Goal: Task Accomplishment & Management: Manage account settings

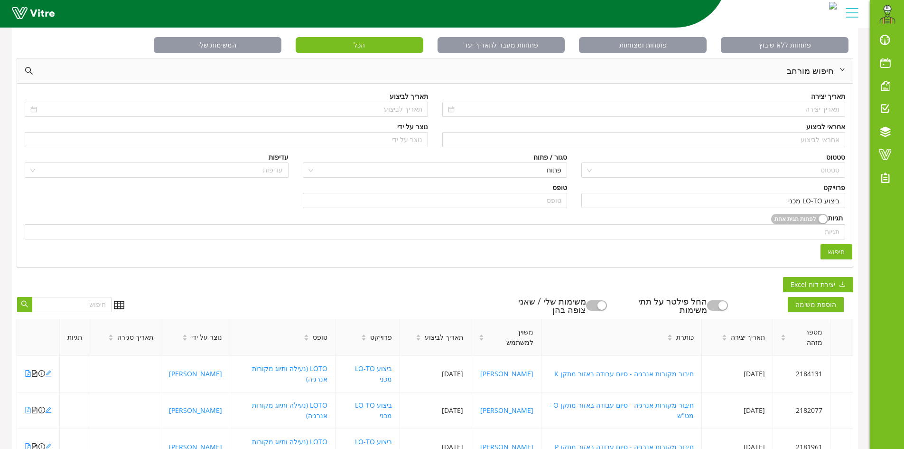
scroll to position [47, 0]
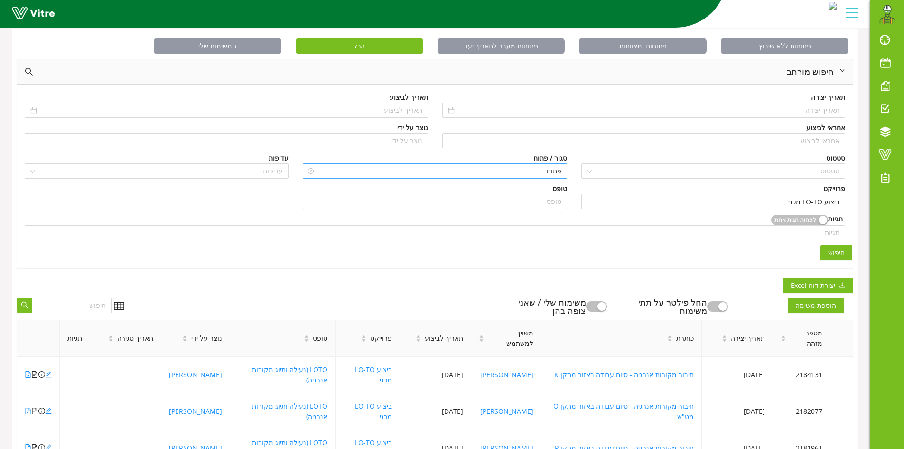
drag, startPoint x: 313, startPoint y: 171, endPoint x: 318, endPoint y: 170, distance: 5.2
click at [767, 197] on input "ביצוע LO-TO מכני" at bounding box center [713, 201] width 253 height 14
click at [839, 203] on div "ביצוע LO-TO מכני" at bounding box center [714, 201] width 264 height 15
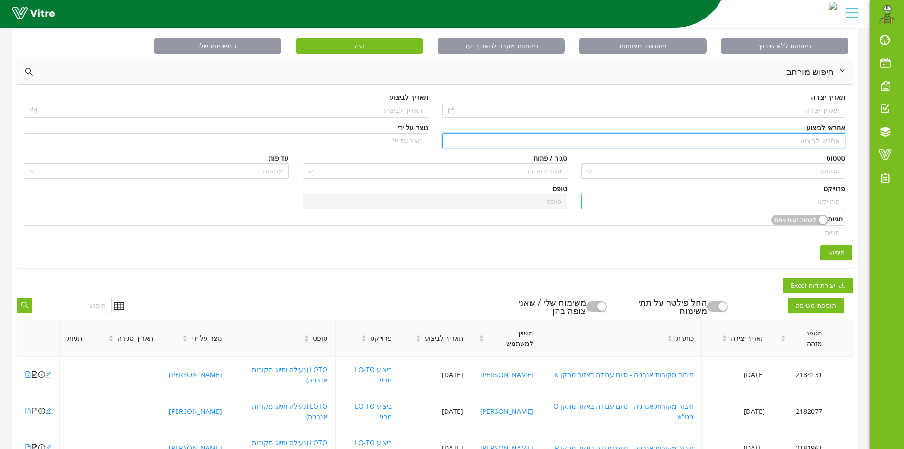
click at [826, 134] on input "search" at bounding box center [644, 140] width 392 height 14
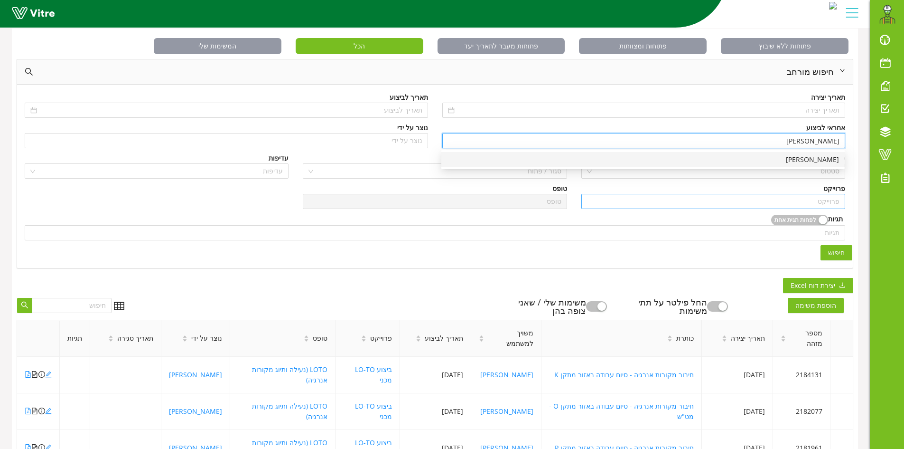
click at [812, 155] on div "[PERSON_NAME]" at bounding box center [643, 159] width 392 height 10
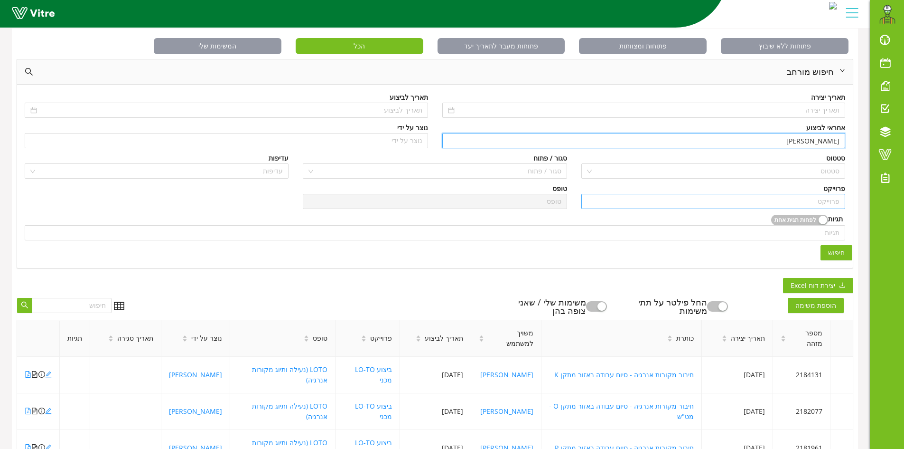
type input "[PERSON_NAME]"
click at [813, 201] on input "search" at bounding box center [713, 201] width 253 height 14
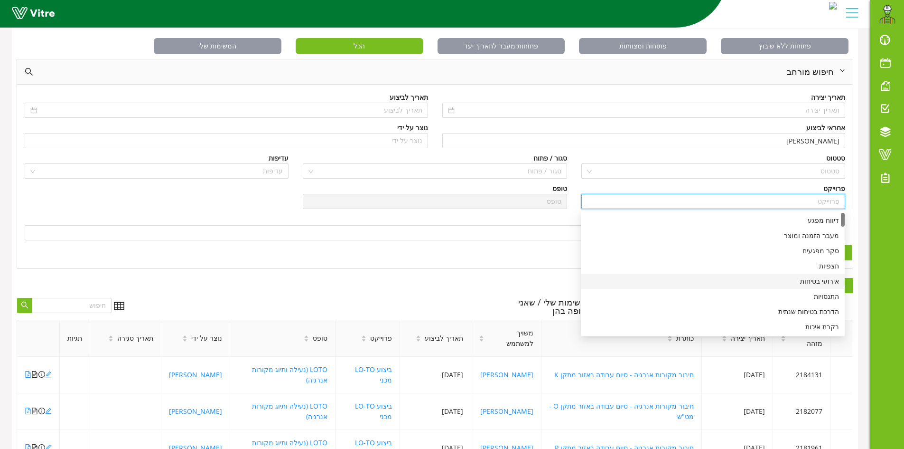
click at [818, 279] on div "אירועי בטיחות" at bounding box center [713, 281] width 253 height 10
type input "אירועי בטיחות"
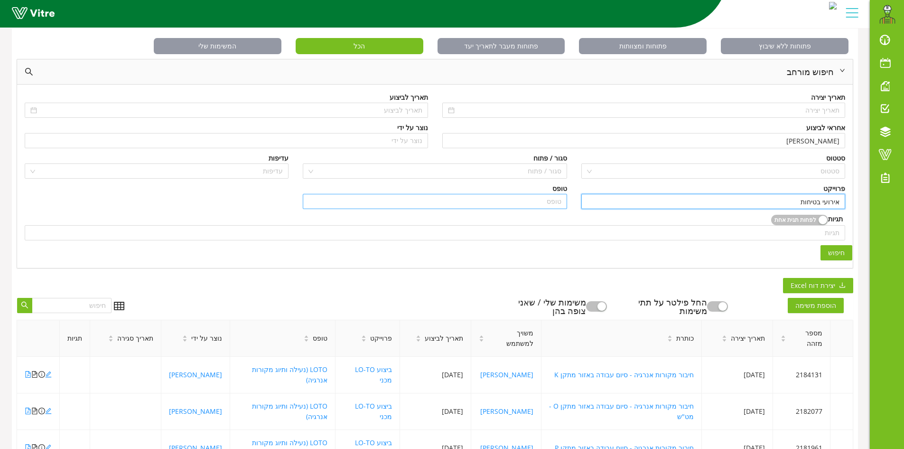
click at [527, 202] on input "search" at bounding box center [435, 201] width 253 height 14
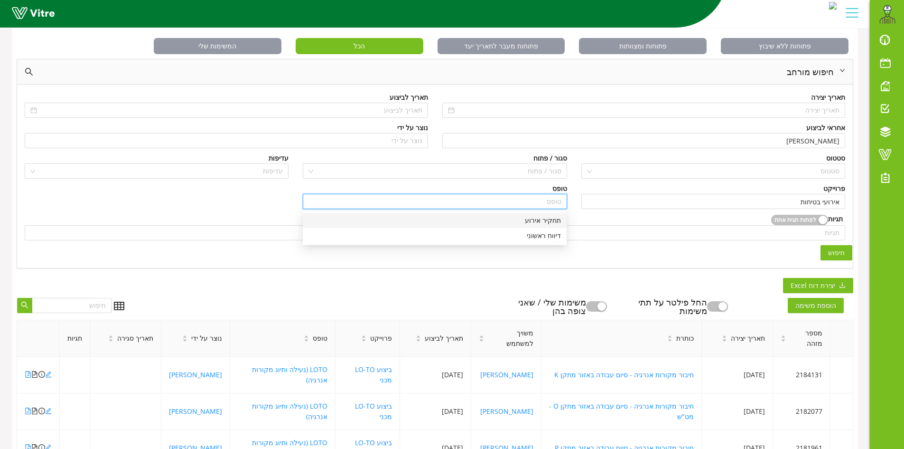
click at [542, 221] on div "תחקיר אירוע" at bounding box center [435, 220] width 253 height 10
type input "תחקיר אירוע"
click at [845, 252] on button "חיפוש" at bounding box center [837, 252] width 32 height 15
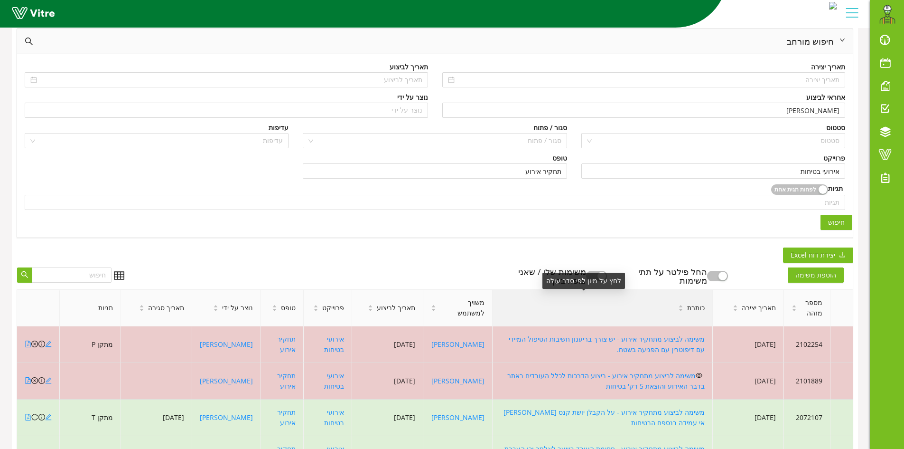
scroll to position [95, 0]
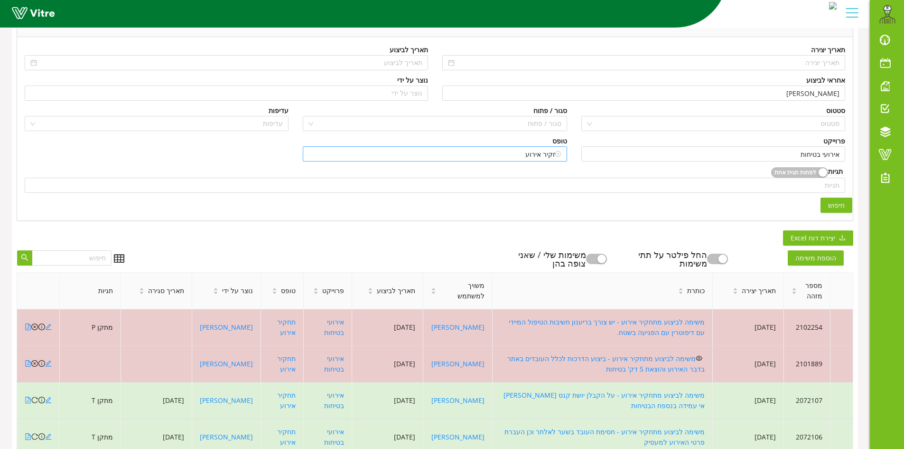
click at [525, 147] on input "תחקיר אירוע" at bounding box center [435, 154] width 253 height 14
click at [553, 156] on input "search" at bounding box center [435, 154] width 253 height 14
click at [541, 189] on div "דיווח ראשוני" at bounding box center [435, 188] width 253 height 10
type input "דיווח ראשוני"
click at [839, 206] on span "חיפוש" at bounding box center [836, 205] width 17 height 10
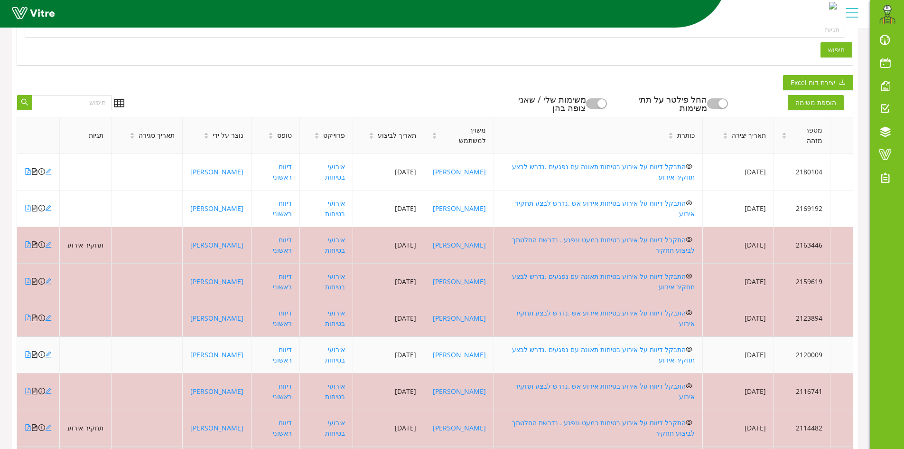
scroll to position [258, 0]
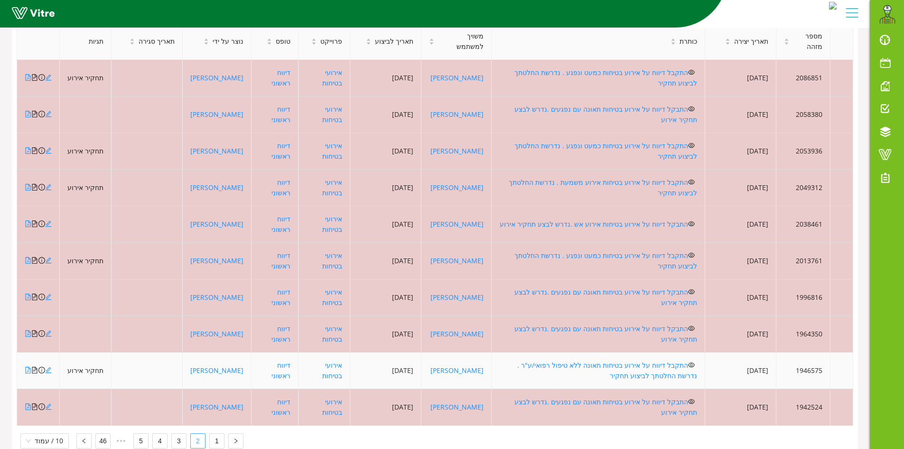
scroll to position [373, 0]
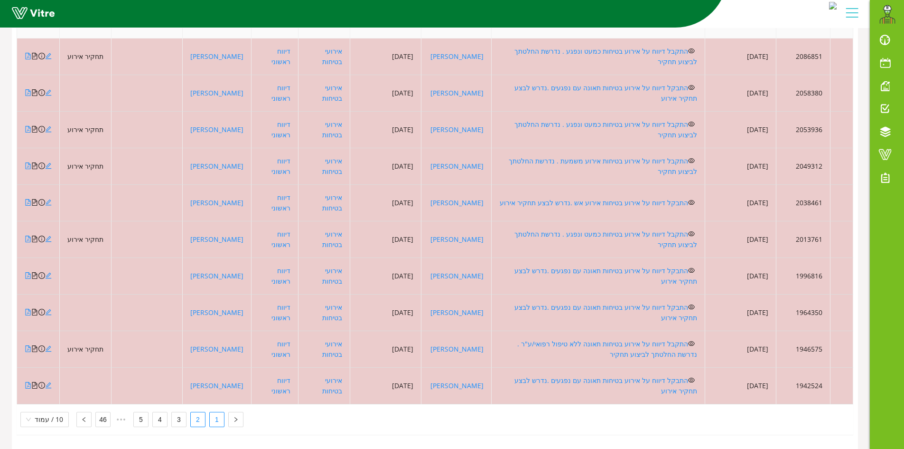
click at [215, 417] on link "1" at bounding box center [217, 419] width 14 height 14
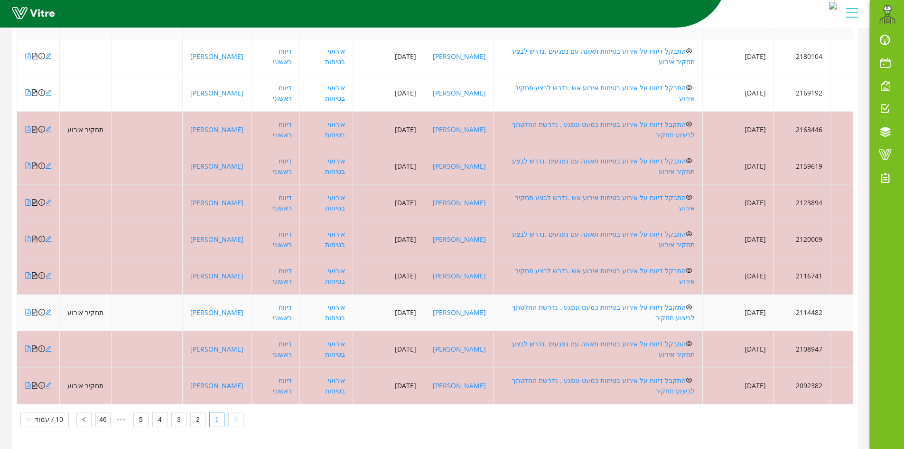
scroll to position [258, 0]
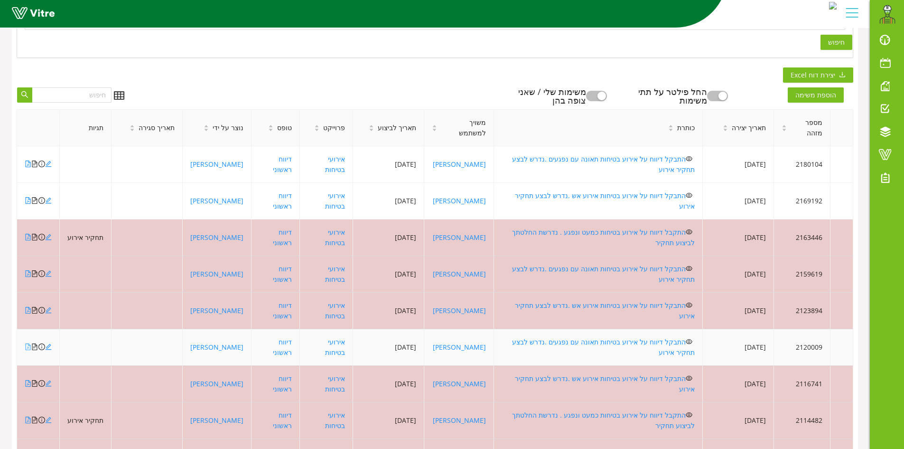
click at [26, 343] on icon "file-pdf" at bounding box center [28, 346] width 7 height 7
click at [571, 337] on link "התבקל דיווח על אירוע בטיחות תאונה עם נפגעים .נדרש לבצע תחקיר אירוע" at bounding box center [603, 346] width 183 height 19
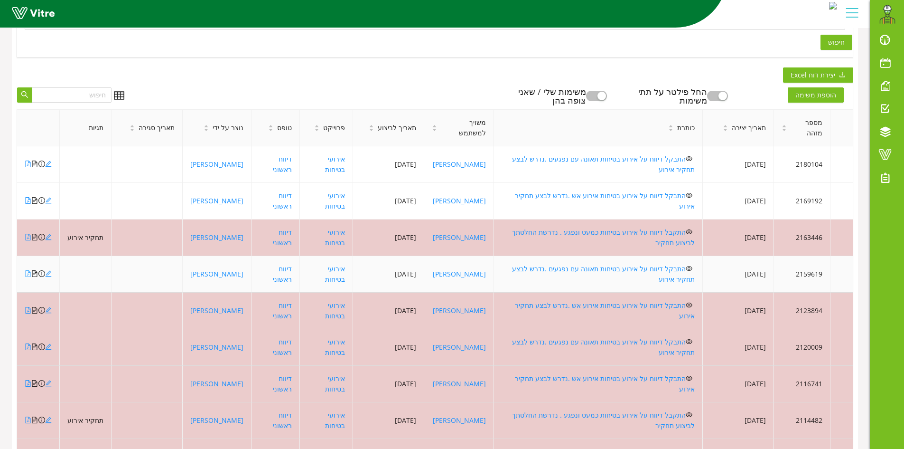
click at [26, 270] on icon "file-pdf" at bounding box center [28, 273] width 7 height 7
click at [627, 264] on link "התבקל דיווח על אירוע בטיחות תאונה עם נפגעים .נדרש לבצע תחקיר אירוע" at bounding box center [603, 273] width 183 height 19
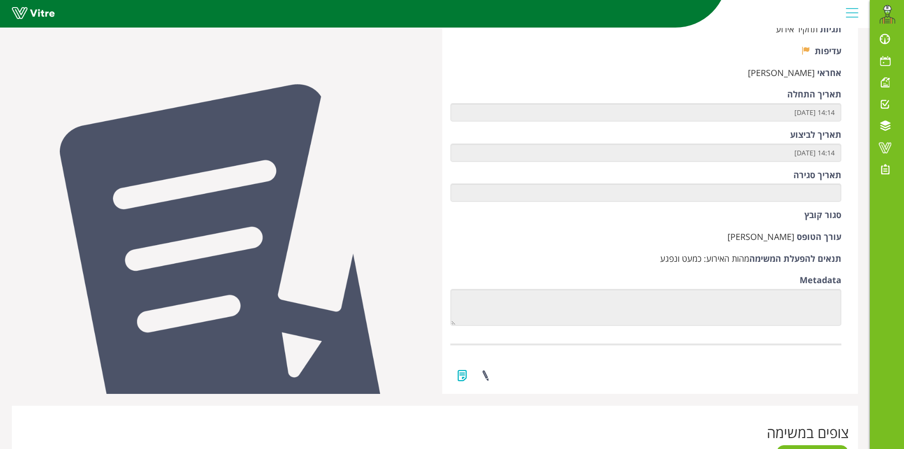
scroll to position [415, 0]
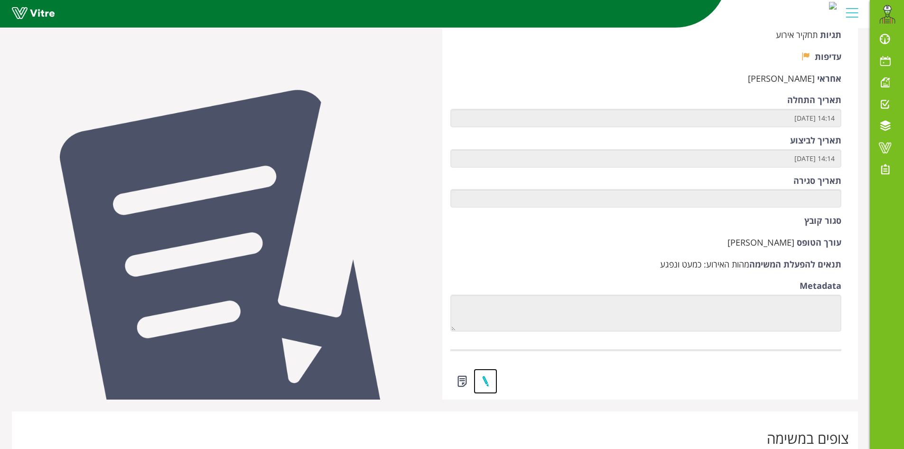
click at [489, 382] on link at bounding box center [486, 380] width 24 height 25
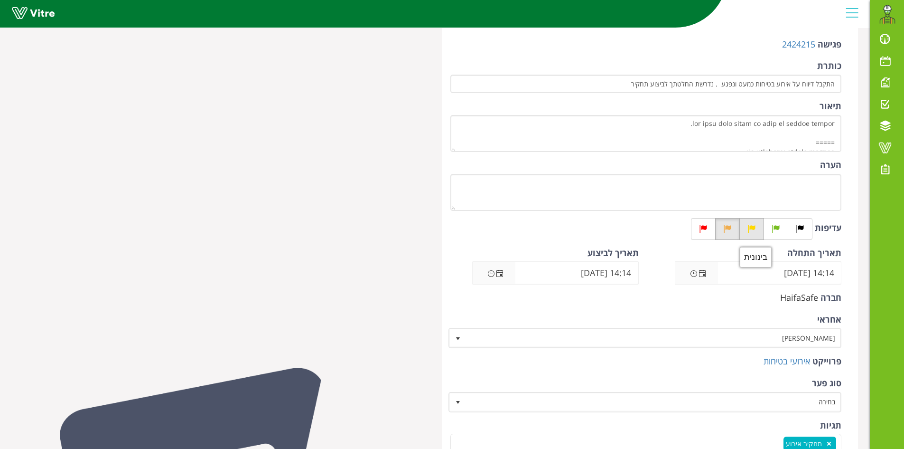
scroll to position [95, 0]
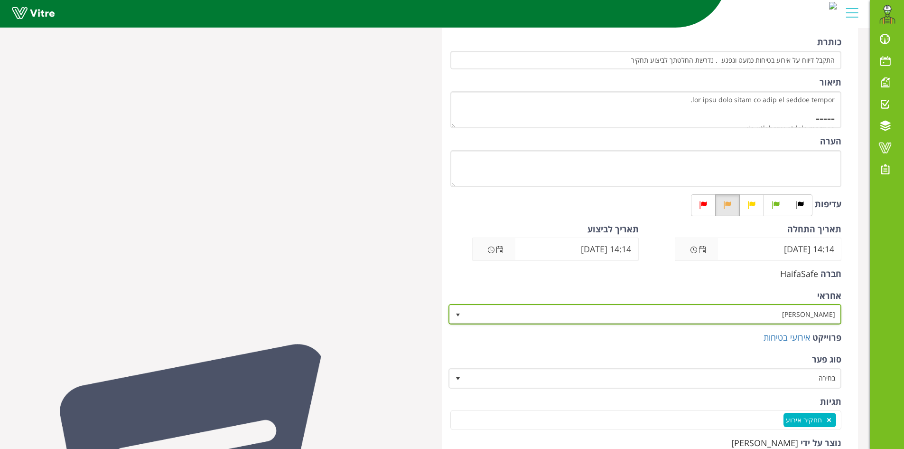
click at [793, 313] on span "[PERSON_NAME]" at bounding box center [654, 313] width 375 height 17
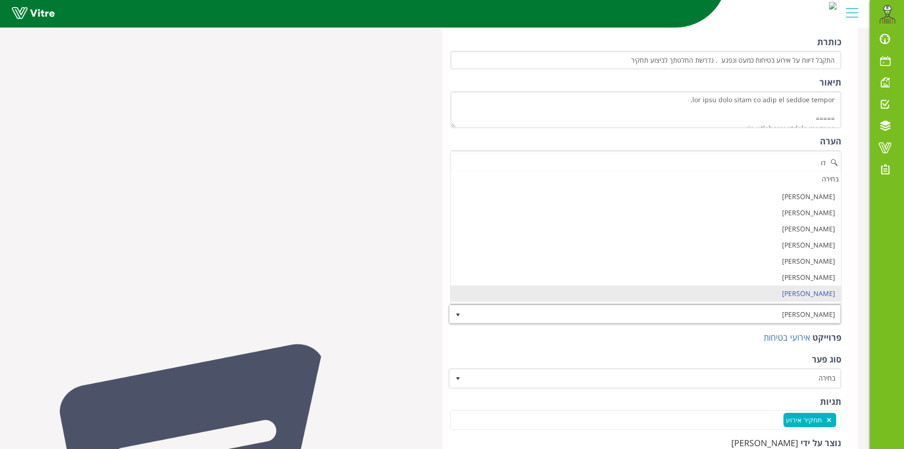
scroll to position [0, 0]
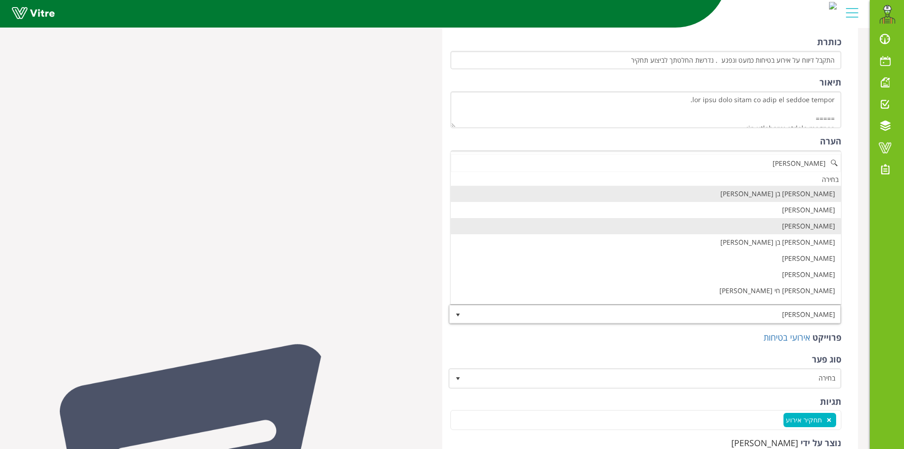
click at [812, 231] on li "[PERSON_NAME]" at bounding box center [646, 226] width 391 height 16
type input "דוד"
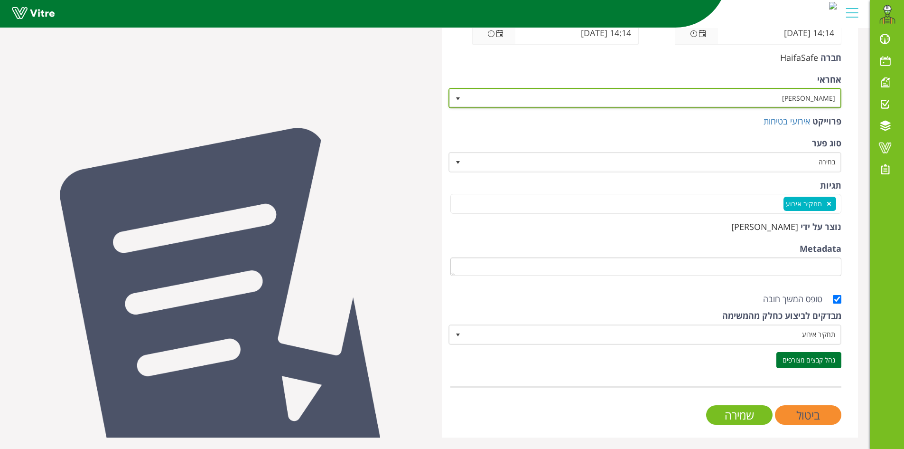
scroll to position [311, 0]
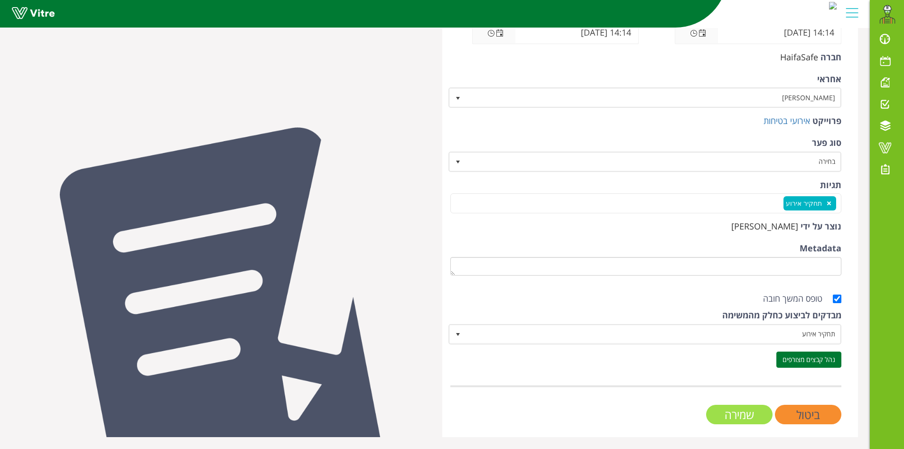
click at [729, 420] on input "שמירה" at bounding box center [739, 413] width 66 height 19
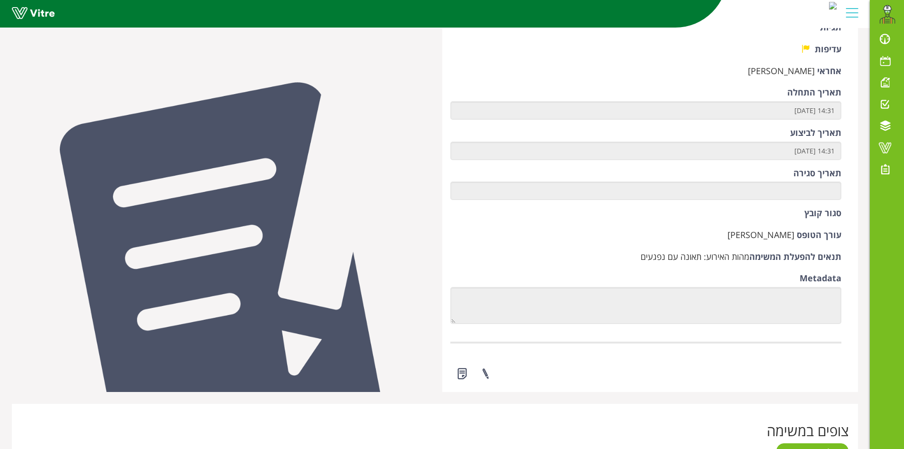
scroll to position [570, 0]
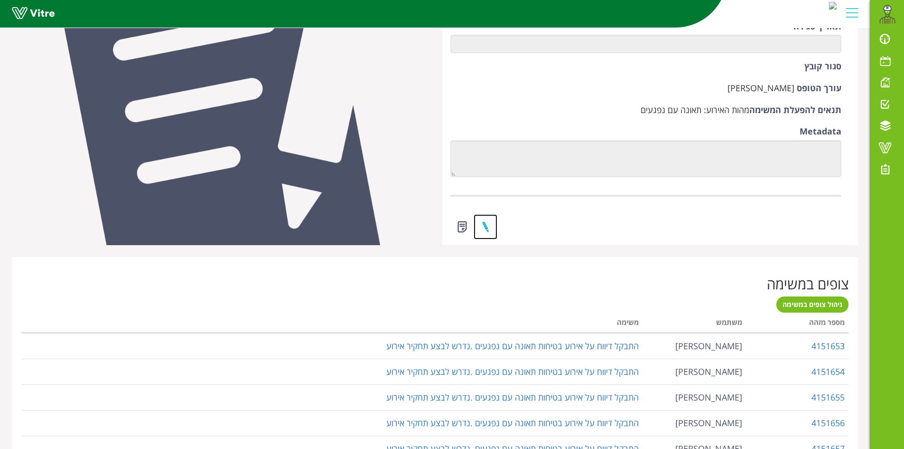
click at [486, 231] on link at bounding box center [486, 226] width 24 height 25
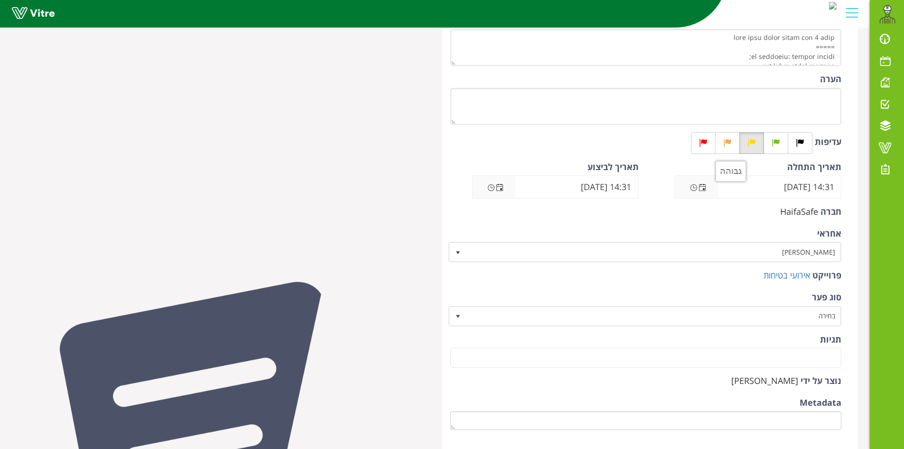
scroll to position [190, 0]
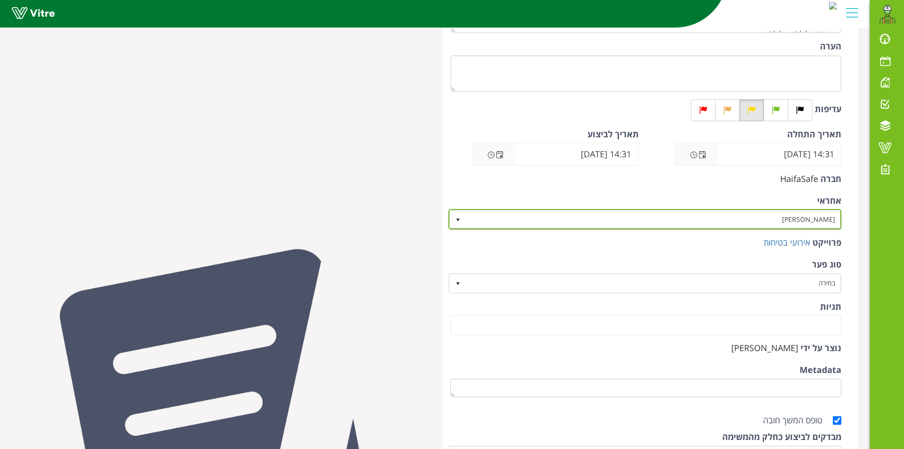
click at [799, 223] on span "[PERSON_NAME]" at bounding box center [654, 218] width 375 height 17
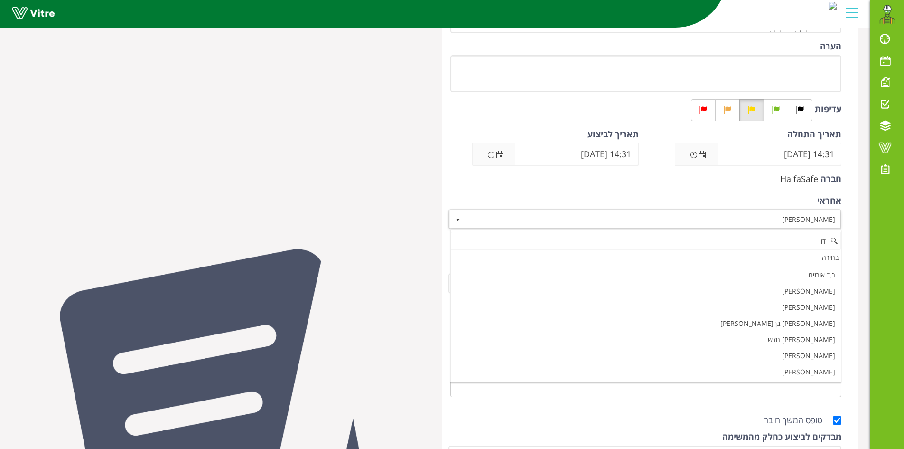
scroll to position [0, 0]
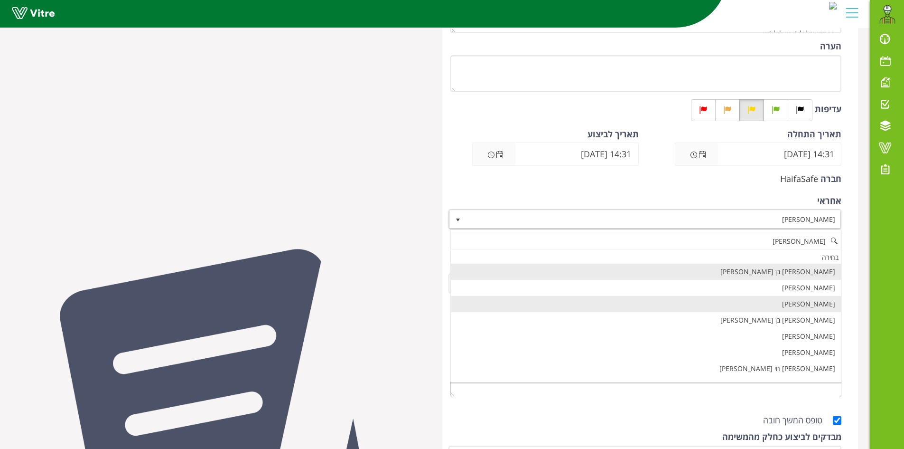
click at [826, 307] on li "[PERSON_NAME]" at bounding box center [646, 304] width 391 height 16
type input "[PERSON_NAME]"
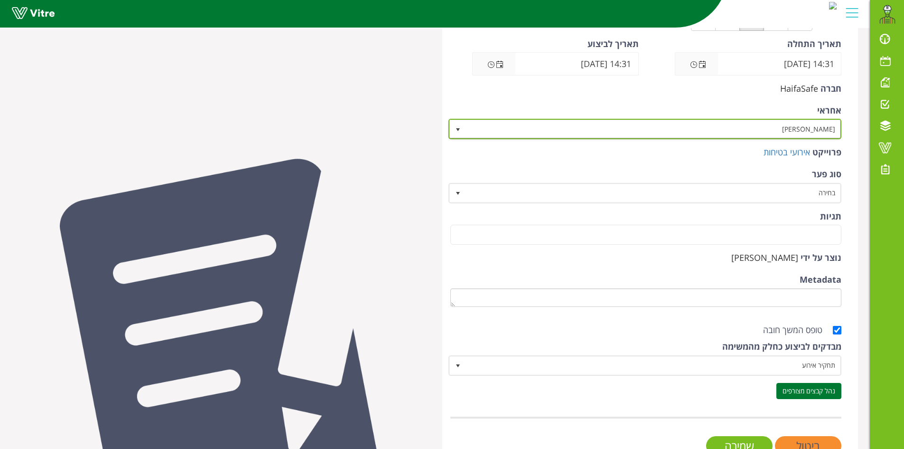
scroll to position [311, 0]
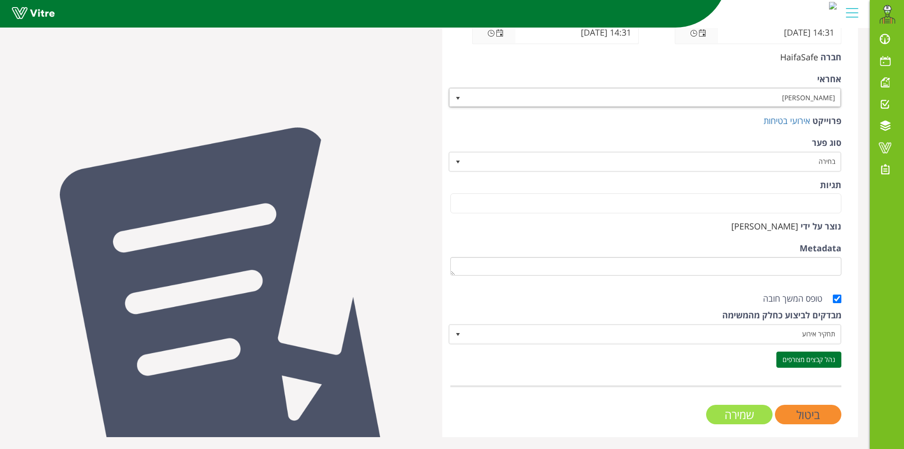
click at [732, 416] on input "שמירה" at bounding box center [739, 413] width 66 height 19
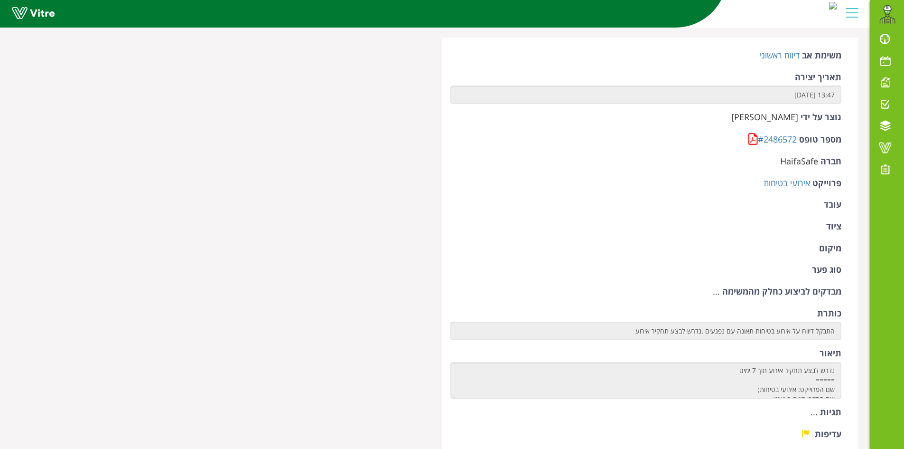
scroll to position [380, 0]
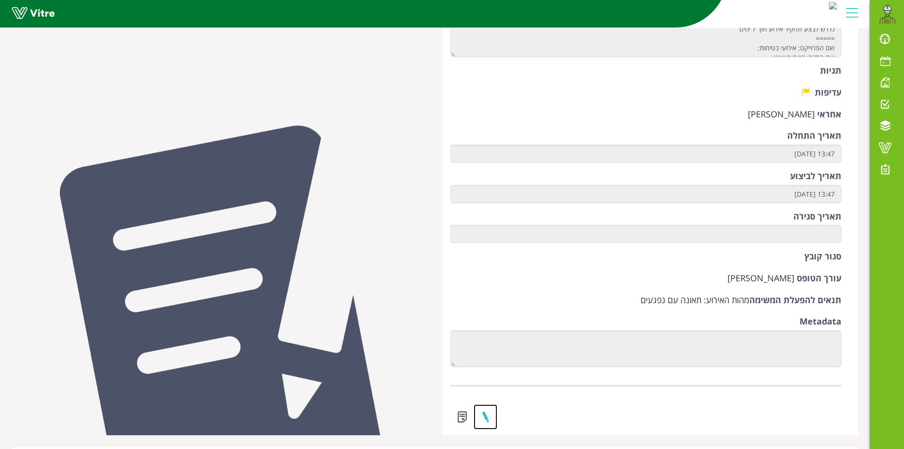
click at [491, 414] on link at bounding box center [486, 416] width 24 height 25
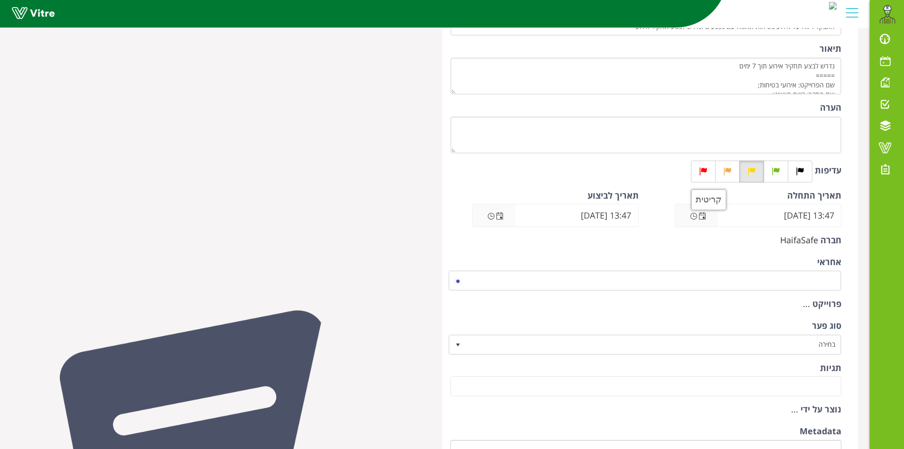
scroll to position [142, 0]
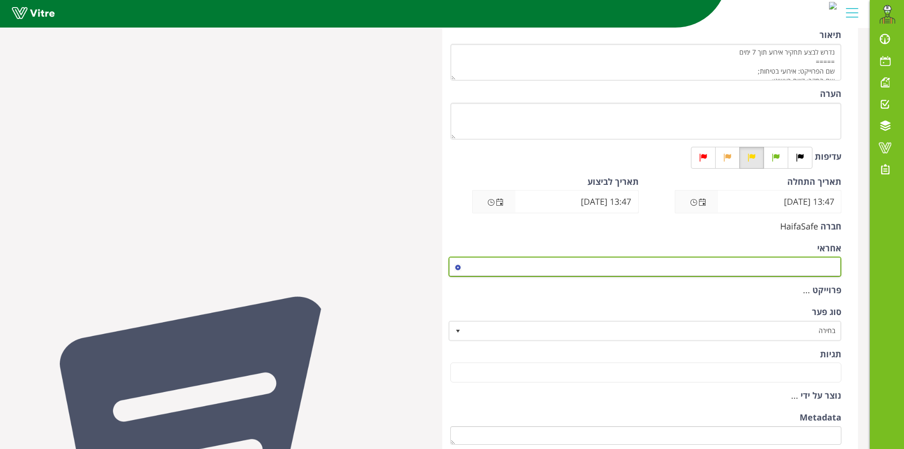
click at [738, 269] on span at bounding box center [654, 266] width 375 height 17
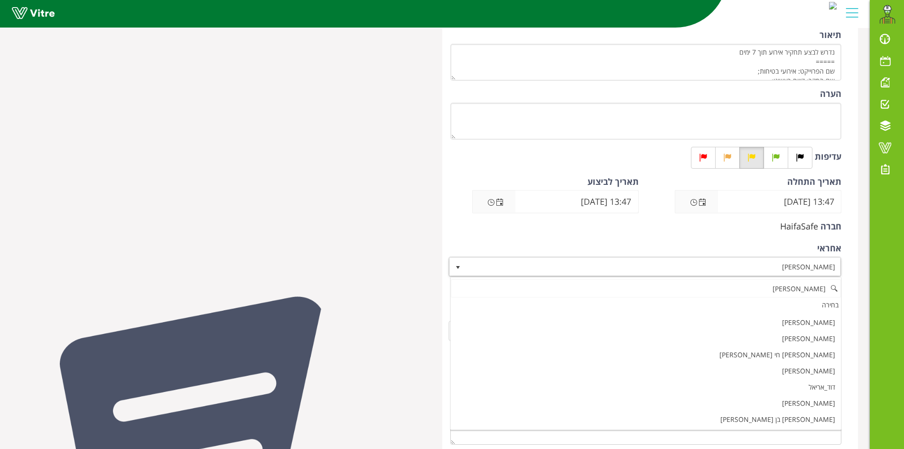
scroll to position [0, 0]
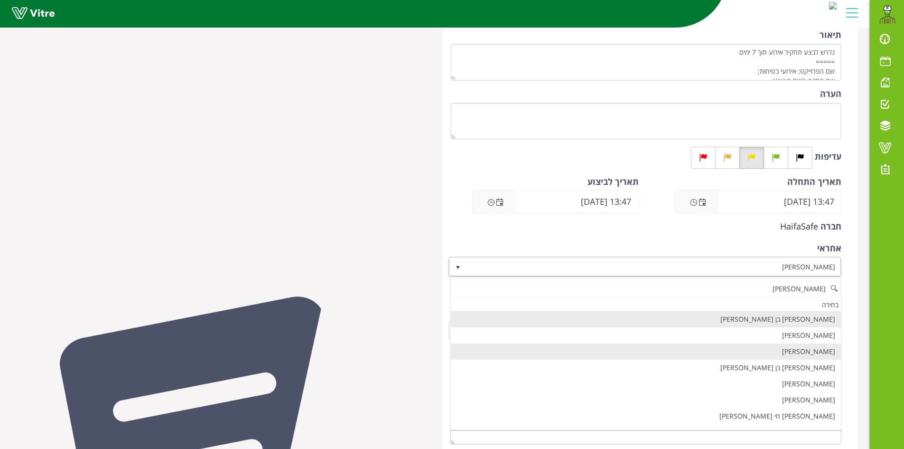
click at [804, 355] on li "[PERSON_NAME]" at bounding box center [646, 351] width 391 height 16
type input "[PERSON_NAME]"
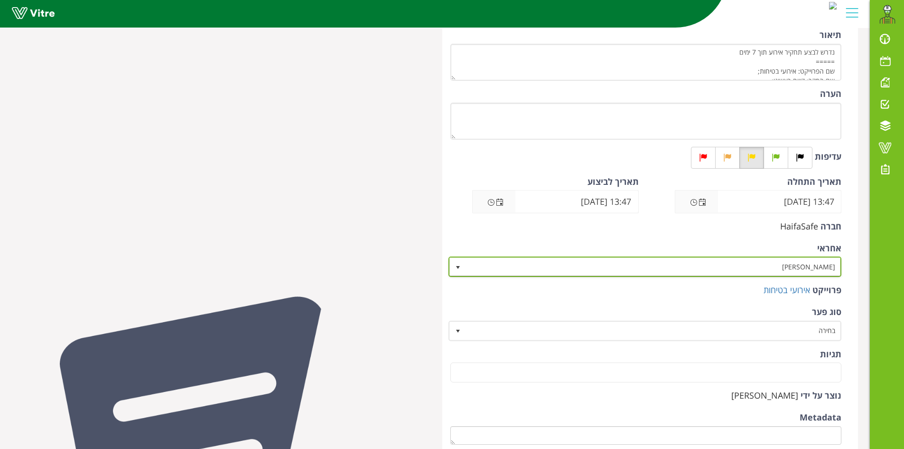
scroll to position [311, 0]
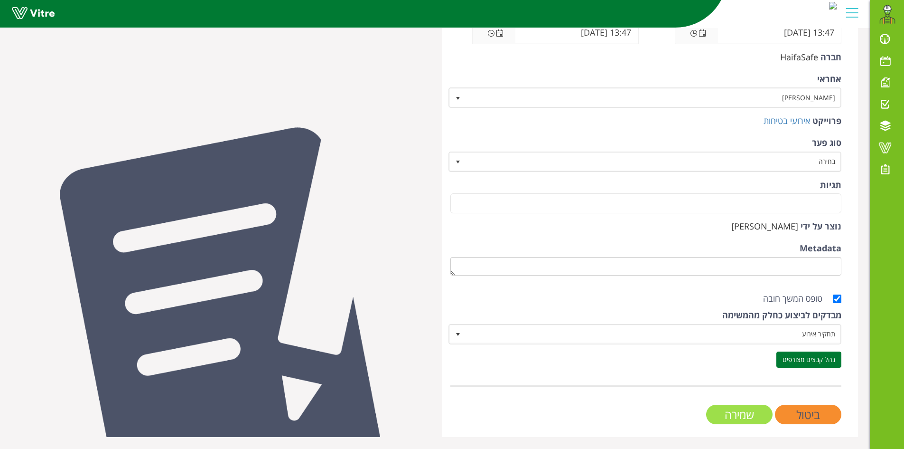
click at [741, 418] on input "שמירה" at bounding box center [739, 413] width 66 height 19
